Goal: Information Seeking & Learning: Learn about a topic

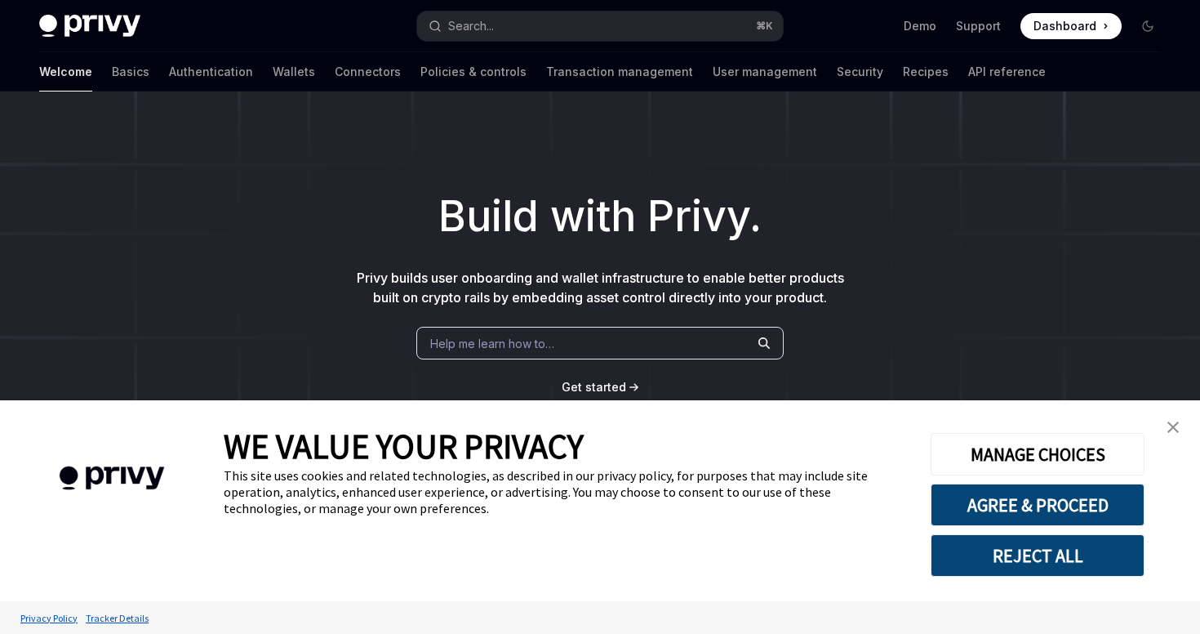
click at [1173, 421] on link "close banner" at bounding box center [1173, 427] width 33 height 33
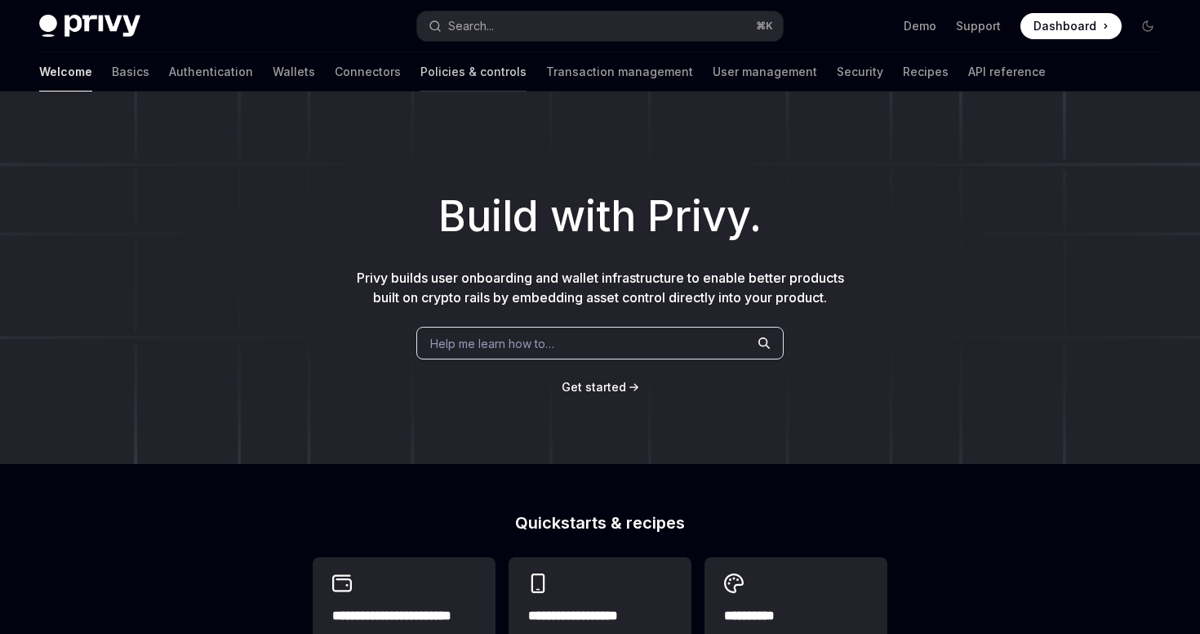
click at [421, 66] on link "Policies & controls" at bounding box center [474, 71] width 106 height 39
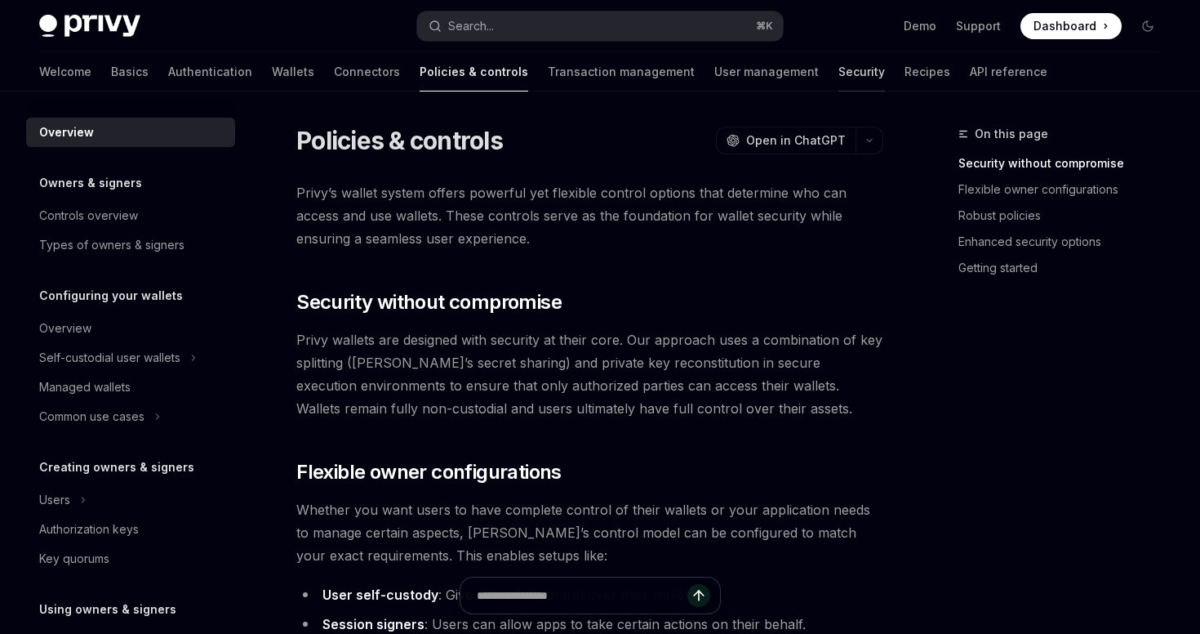
click at [839, 69] on link "Security" at bounding box center [862, 71] width 47 height 39
type textarea "*"
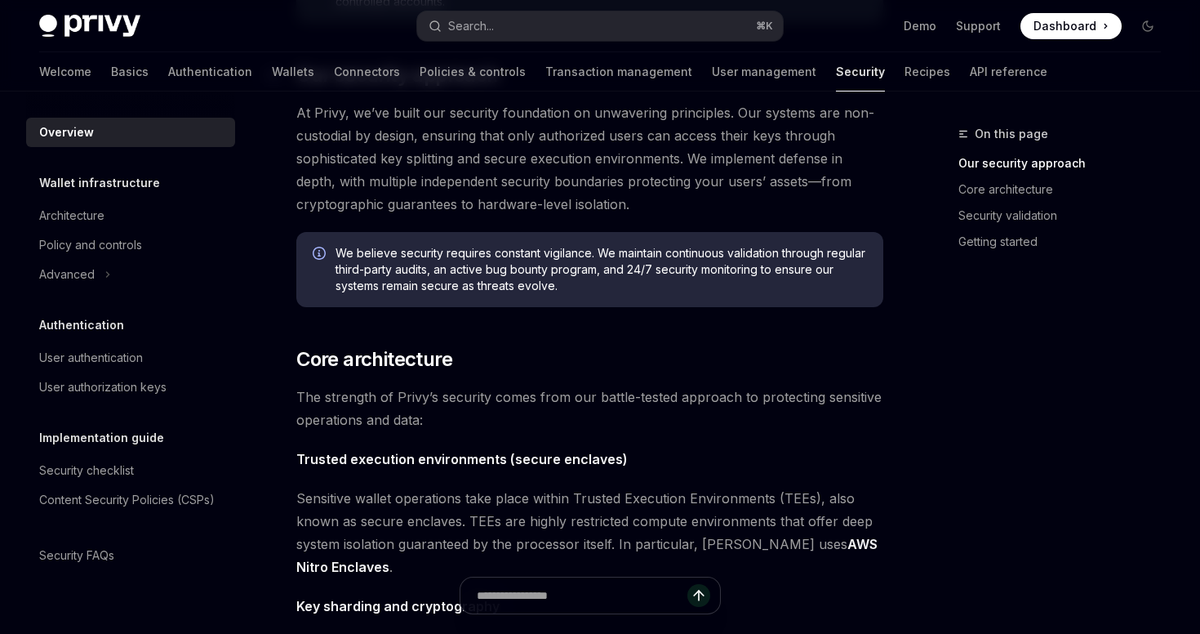
scroll to position [336, 0]
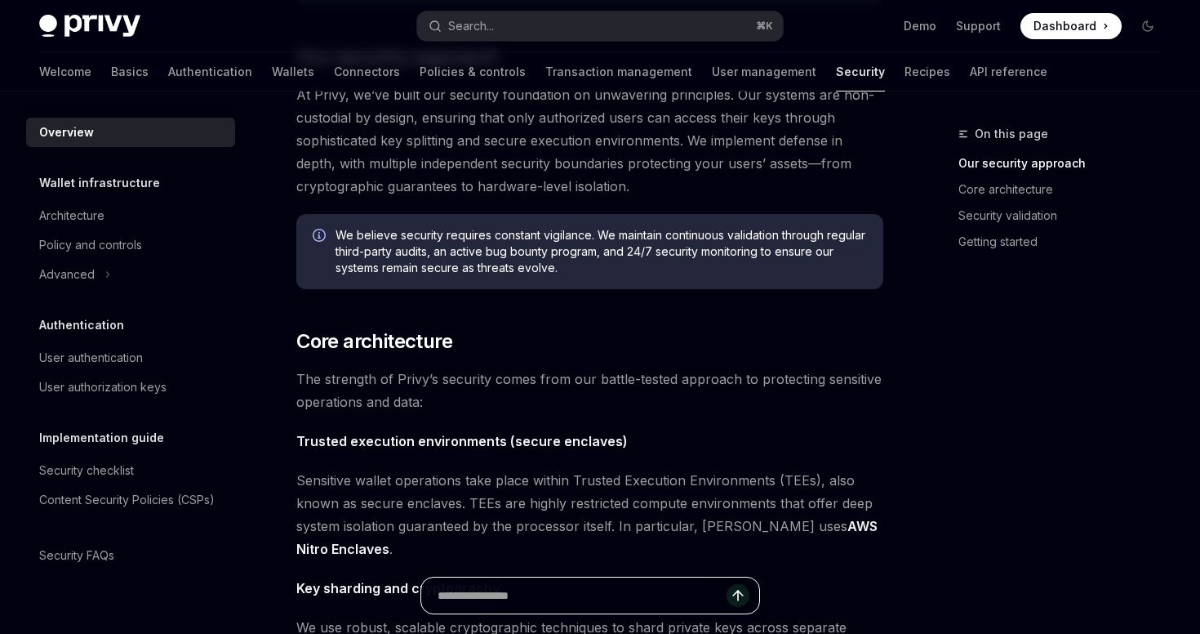
click at [542, 603] on input "Ask a question..." at bounding box center [582, 595] width 289 height 36
type input "**********"
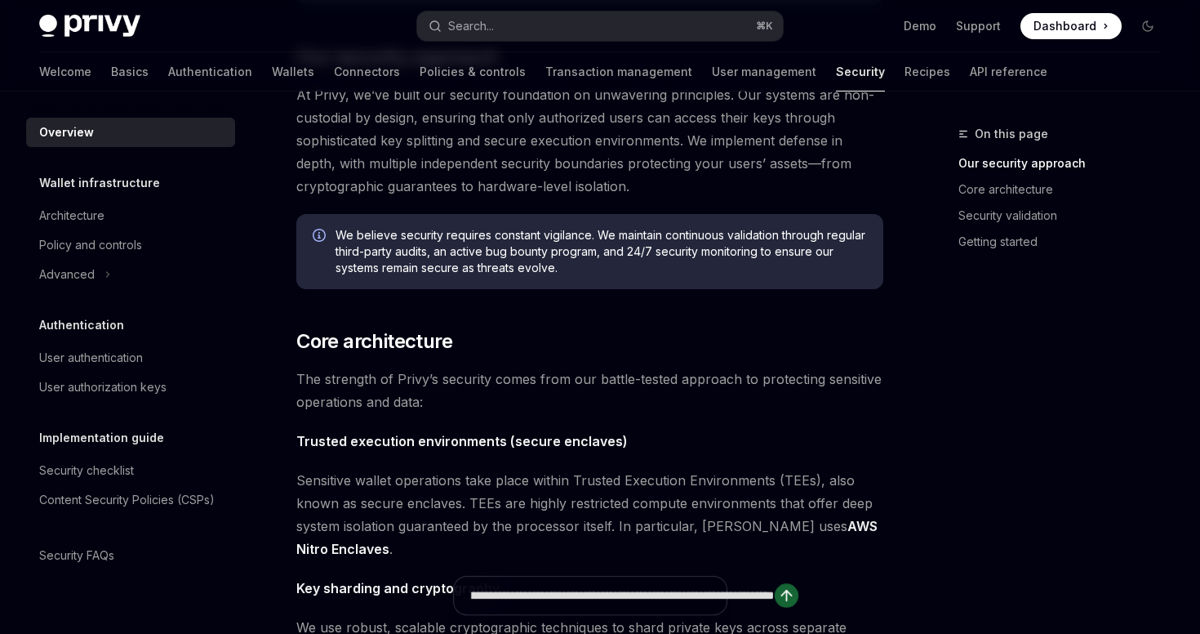
type textarea "*"
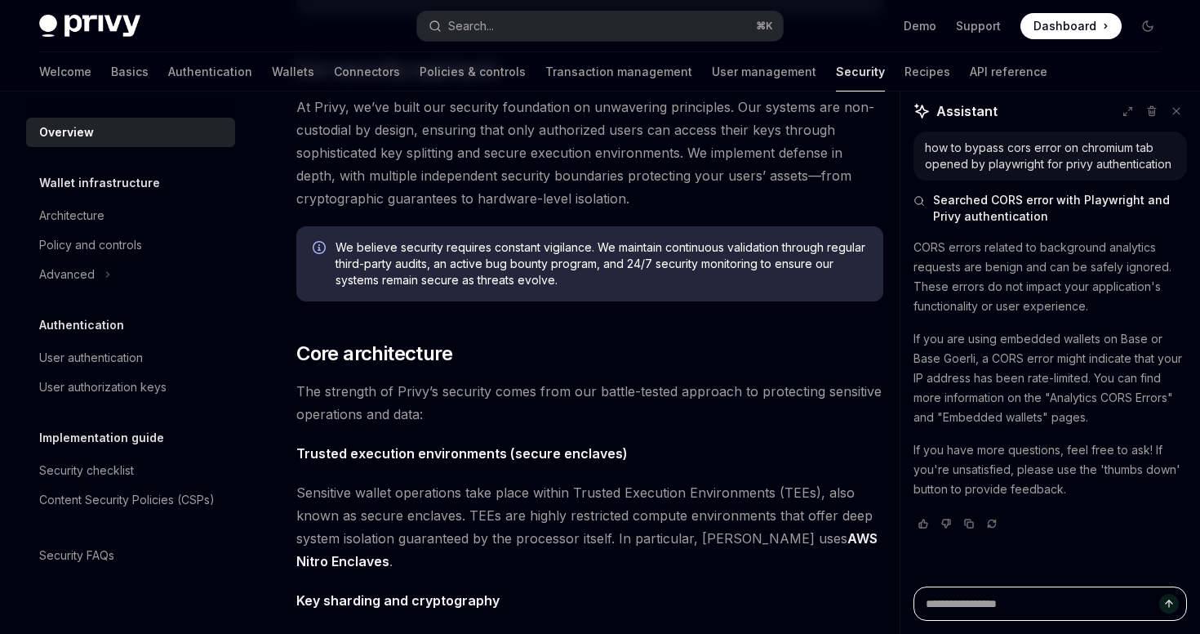
scroll to position [0, 0]
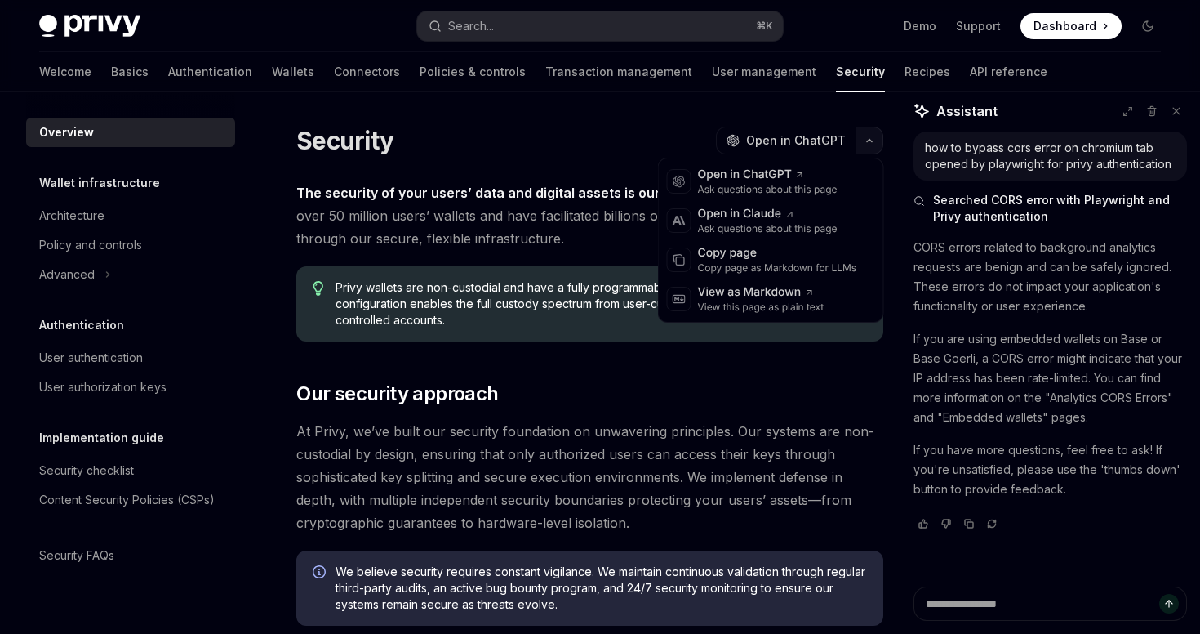
click at [874, 137] on icon "button" at bounding box center [870, 140] width 20 height 7
click at [714, 466] on span "At Privy, we’ve built our security foundation on unwavering principles. Our sys…" at bounding box center [589, 477] width 587 height 114
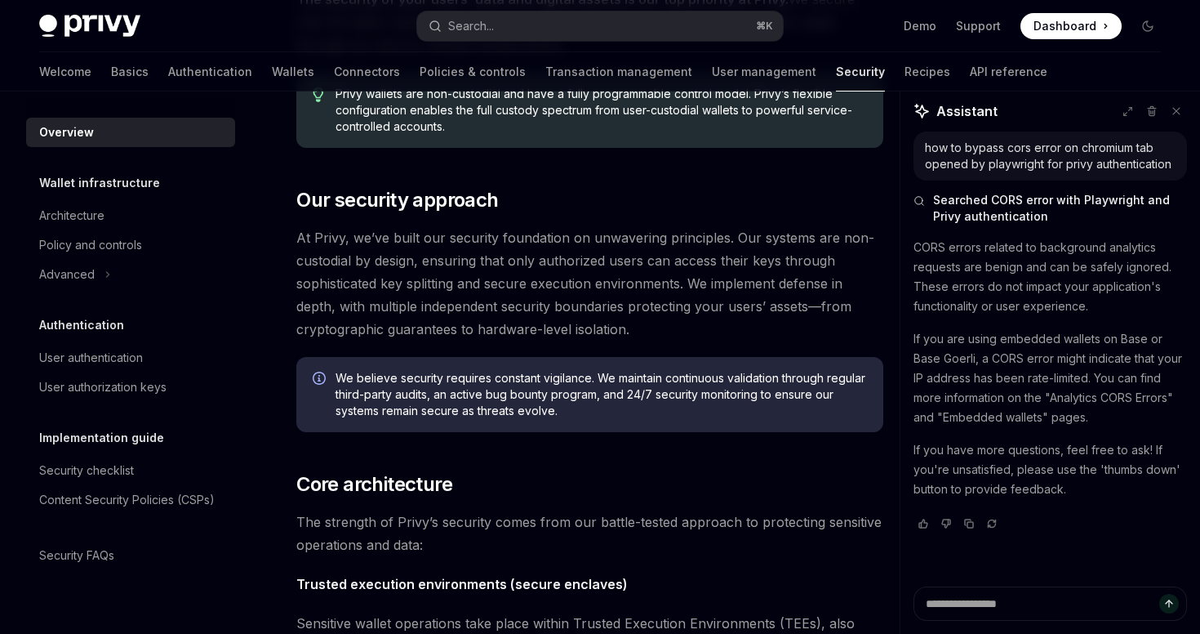
scroll to position [171, 0]
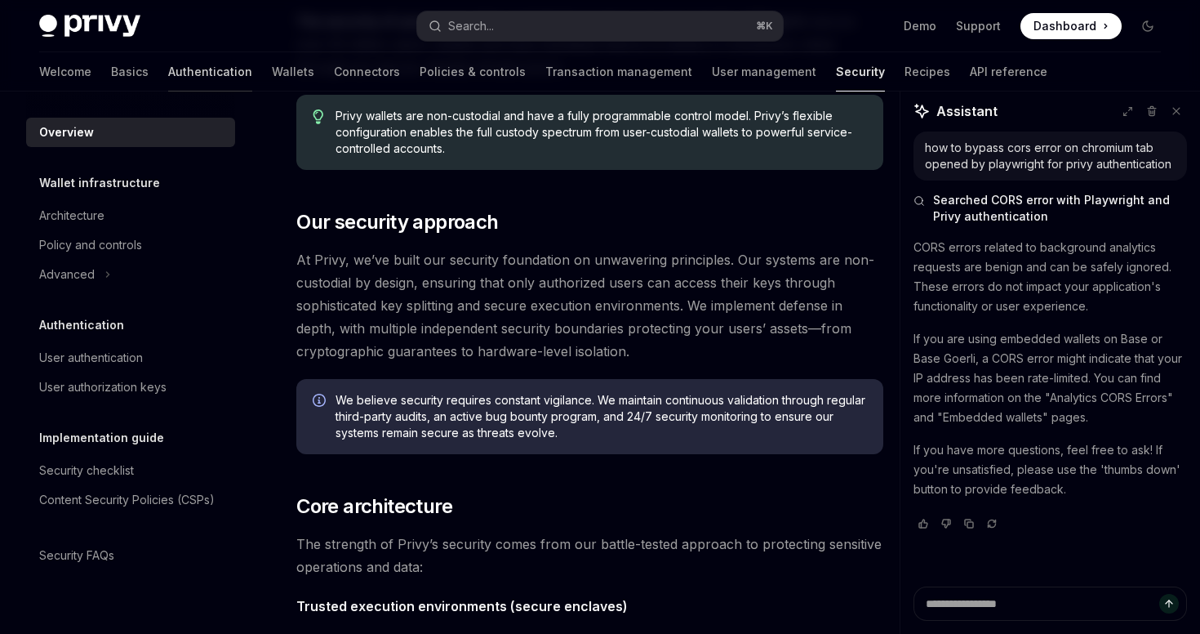
click at [168, 71] on link "Authentication" at bounding box center [210, 71] width 84 height 39
type textarea "*"
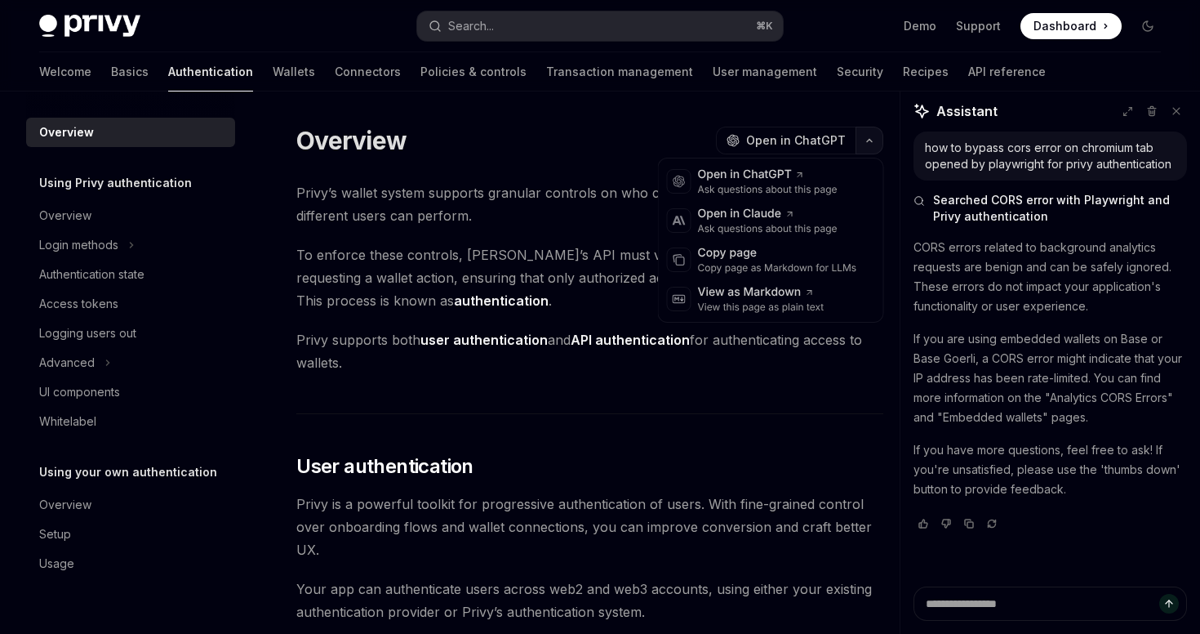
click at [863, 146] on button "button" at bounding box center [870, 141] width 28 height 28
click at [800, 229] on div "Ask questions about this page" at bounding box center [768, 228] width 140 height 13
click at [877, 141] on icon "button" at bounding box center [870, 140] width 20 height 7
click at [794, 269] on div "Copy page as Markdown for LLMs" at bounding box center [777, 267] width 159 height 13
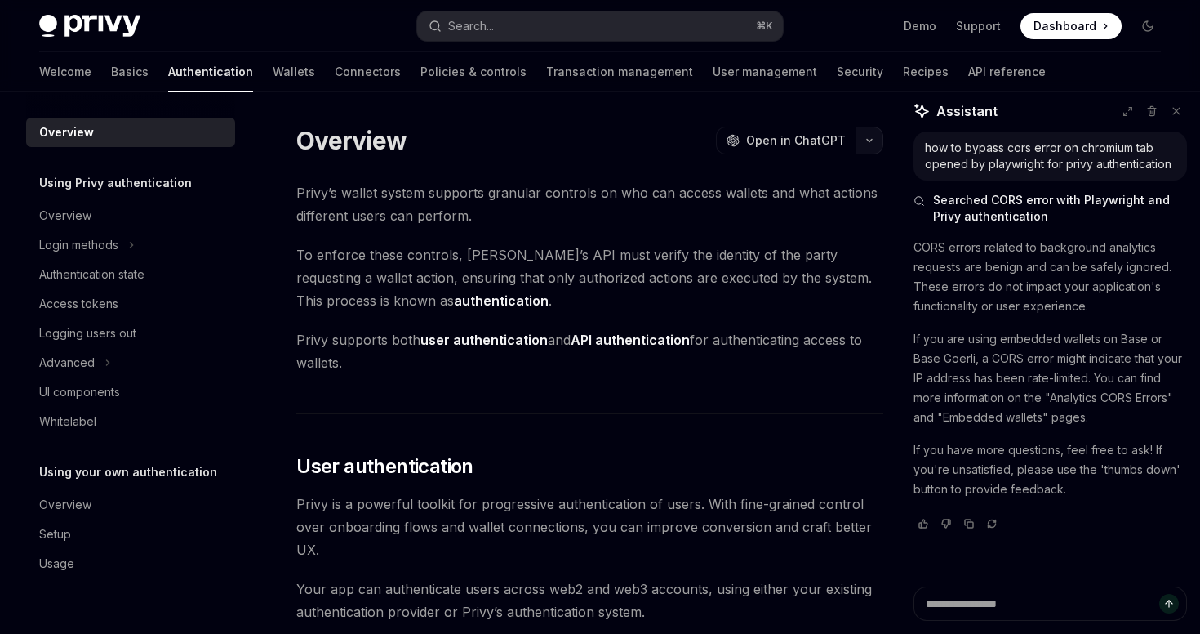
click at [858, 141] on button "button" at bounding box center [870, 141] width 28 height 28
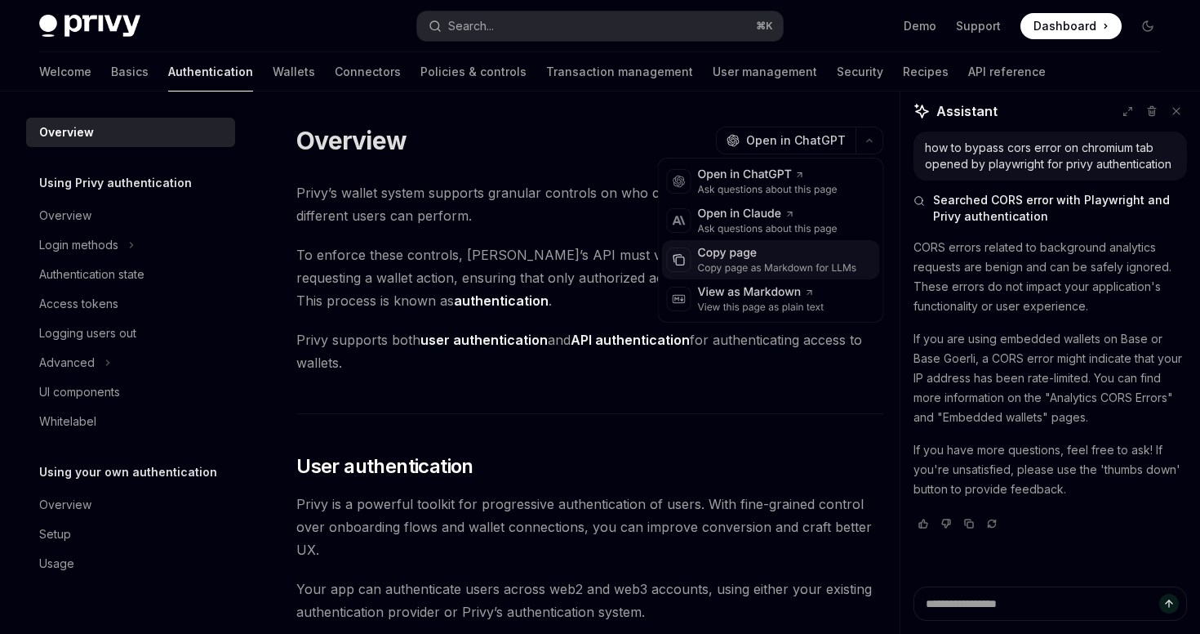
click at [790, 267] on div "Copy page as Markdown for LLMs" at bounding box center [777, 267] width 159 height 13
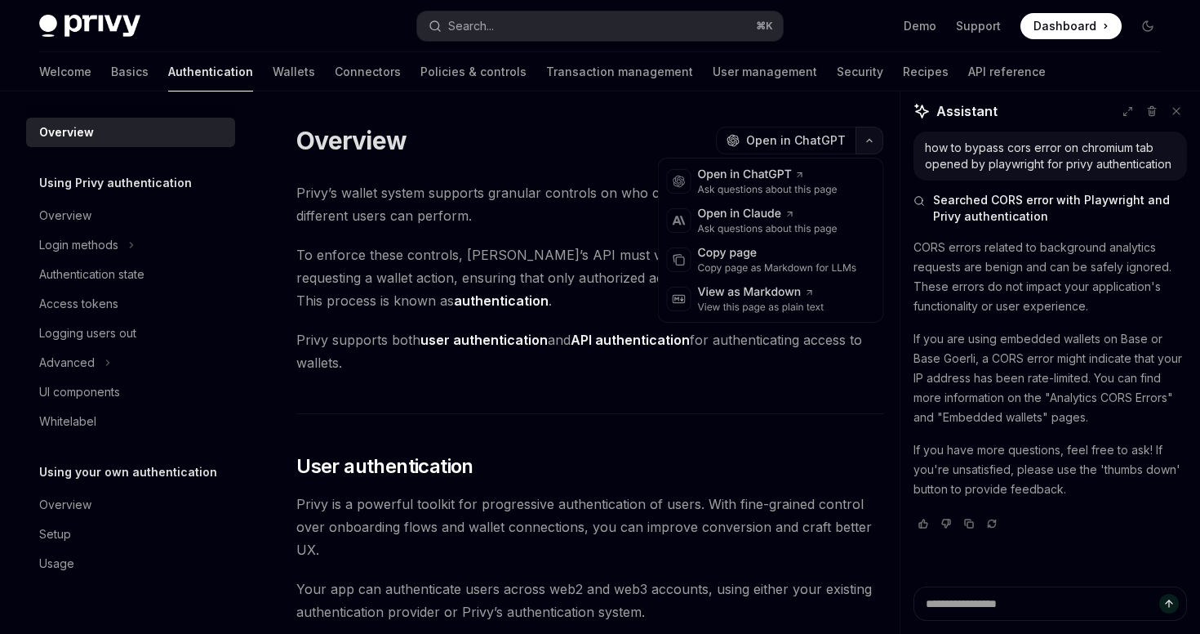
click at [881, 143] on button "button" at bounding box center [870, 141] width 28 height 28
click at [801, 292] on div "View as Markdown" at bounding box center [761, 292] width 127 height 16
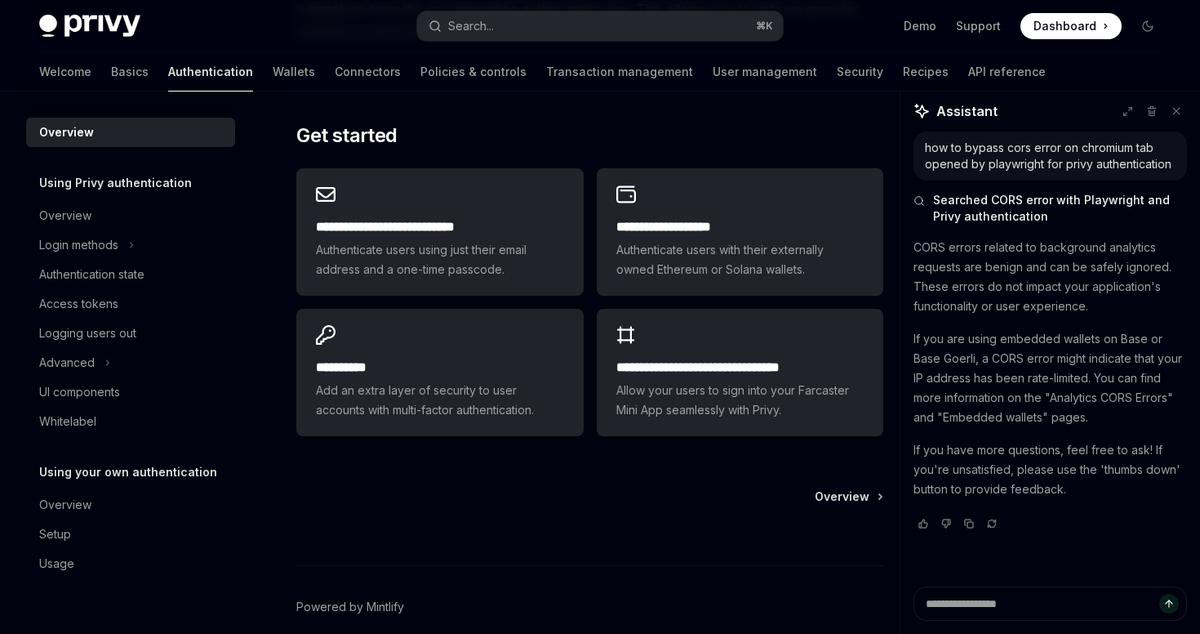
scroll to position [1366, 0]
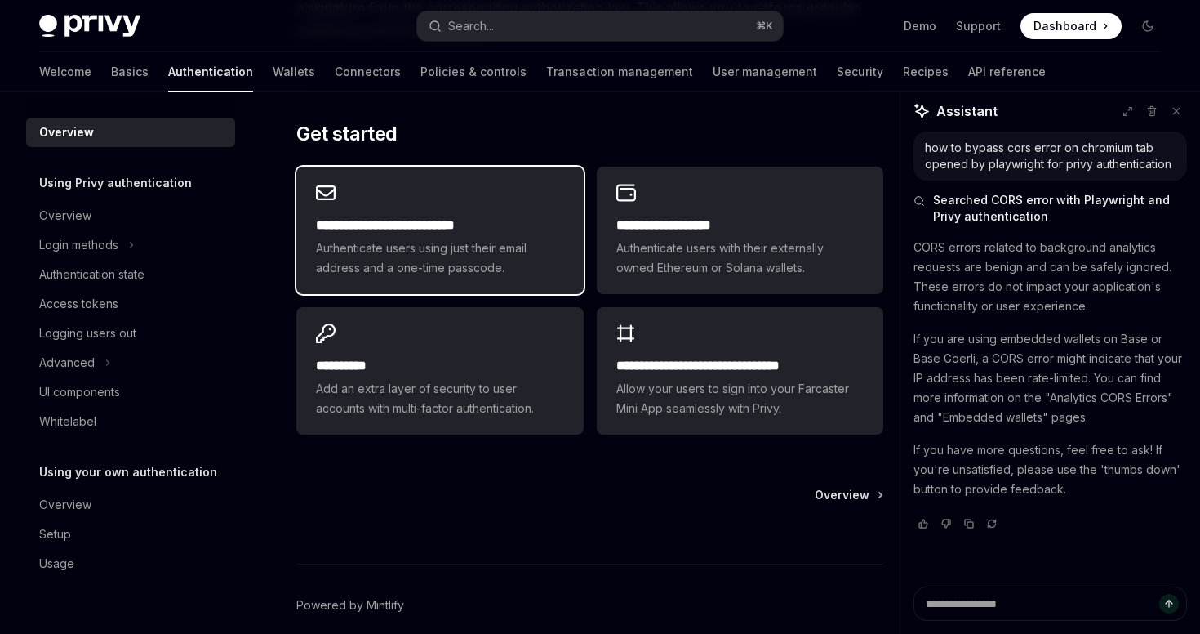
click at [458, 201] on div "**********" at bounding box center [439, 230] width 287 height 127
type textarea "*"
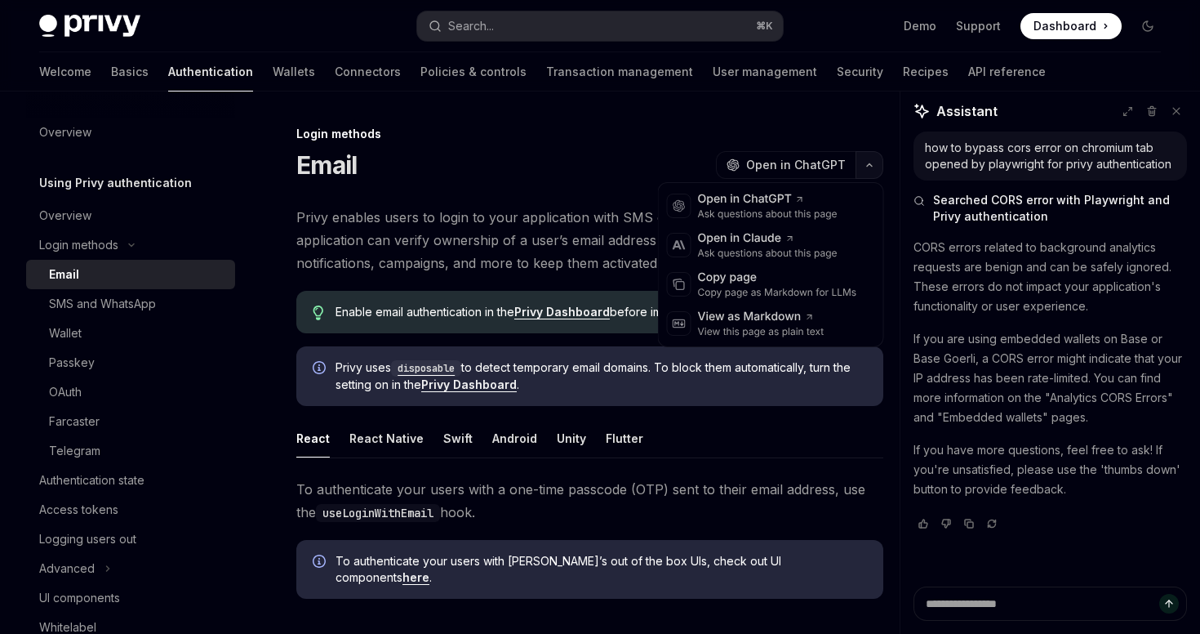
click at [867, 175] on button "button" at bounding box center [870, 165] width 28 height 28
click at [808, 315] on icon at bounding box center [810, 317] width 4 height 4
